Goal: Task Accomplishment & Management: Manage account settings

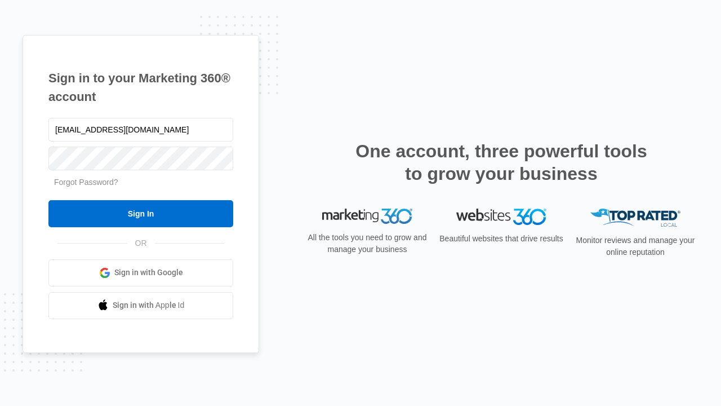
type input "[EMAIL_ADDRESS][DOMAIN_NAME]"
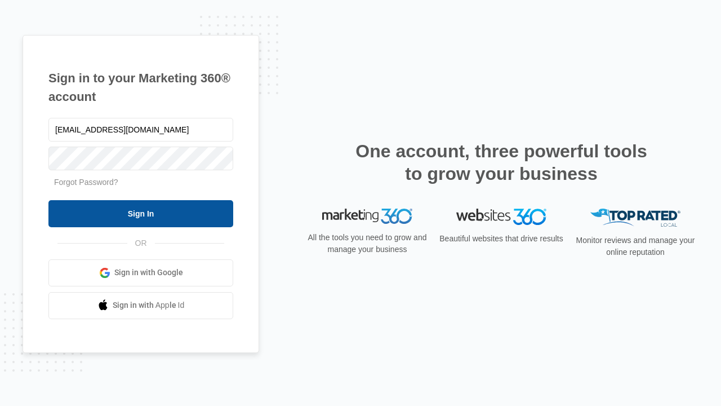
click at [141, 213] on input "Sign In" at bounding box center [140, 213] width 185 height 27
